Goal: Information Seeking & Learning: Compare options

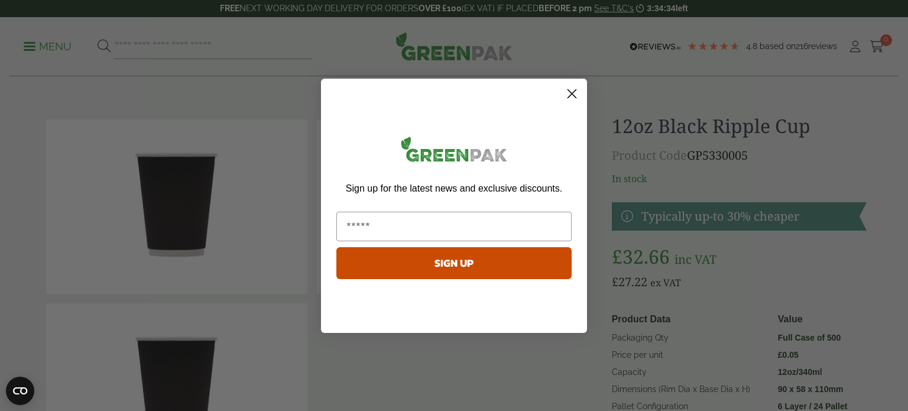
click at [570, 92] on icon "Close dialog" at bounding box center [572, 93] width 8 height 8
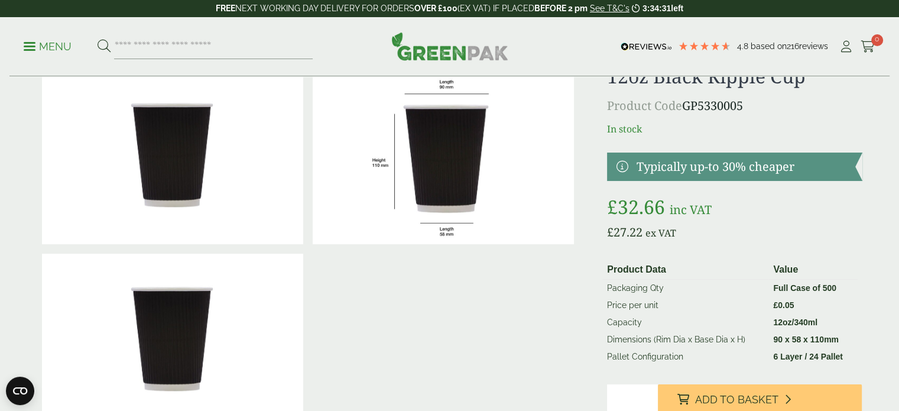
scroll to position [118, 0]
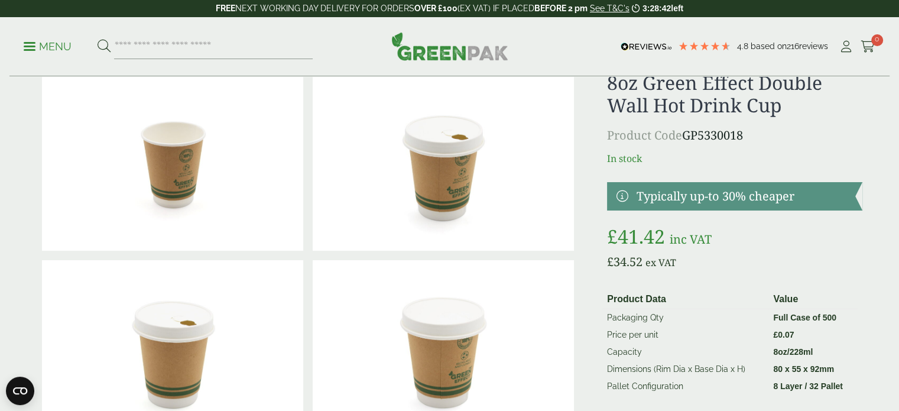
scroll to position [118, 0]
